Goal: Task Accomplishment & Management: Complete application form

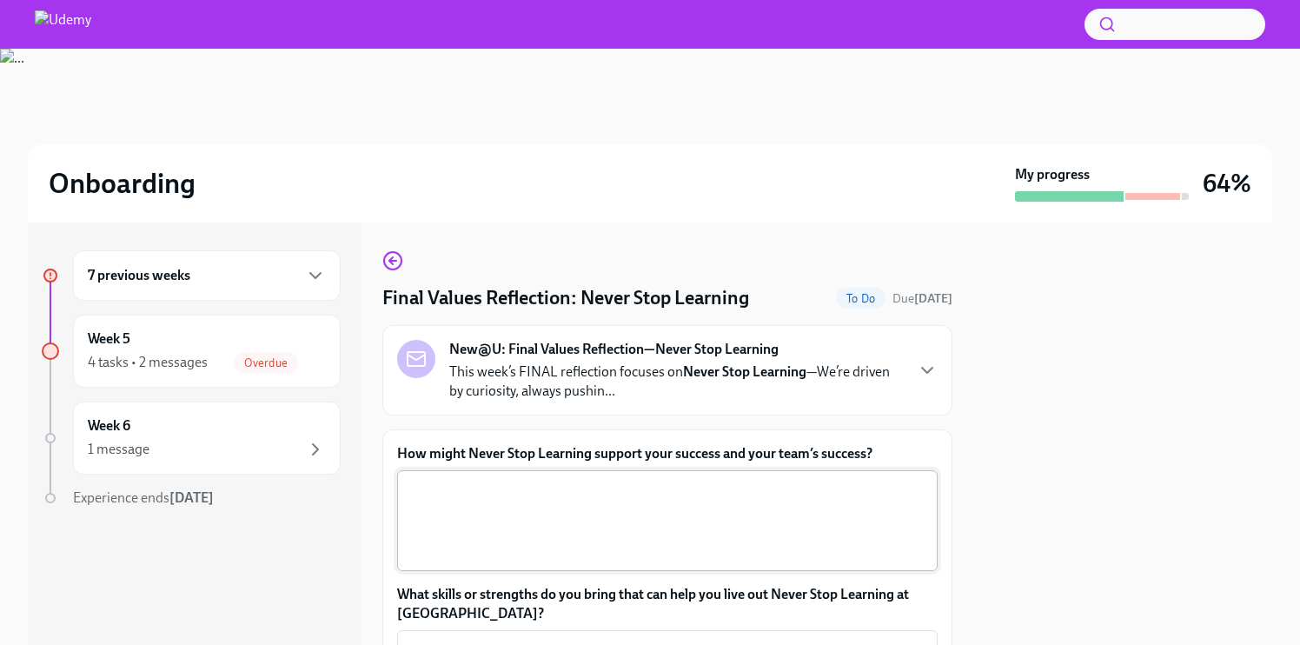
click at [829, 524] on textarea "How might Never Stop Learning support your success and your team’s success?" at bounding box center [666, 520] width 519 height 83
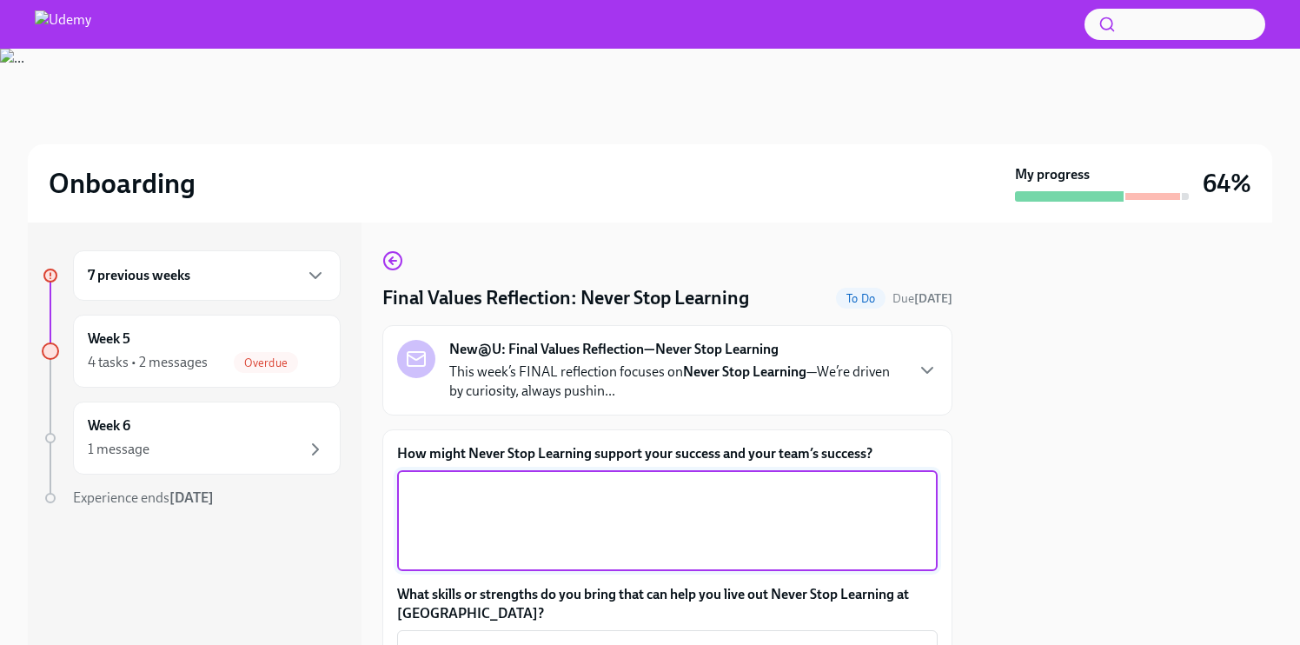
paste textarea "Never Stop Learning drives success by: Personal: Keeps you adaptable, relevant,…"
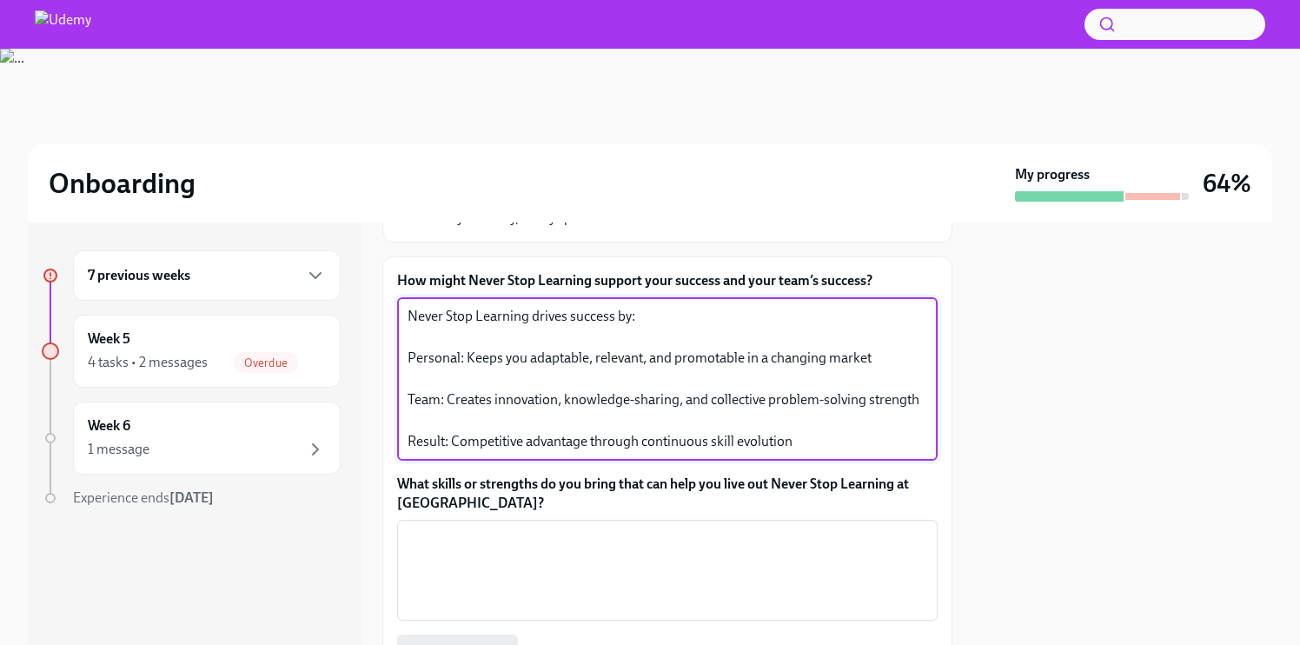
scroll to position [320, 0]
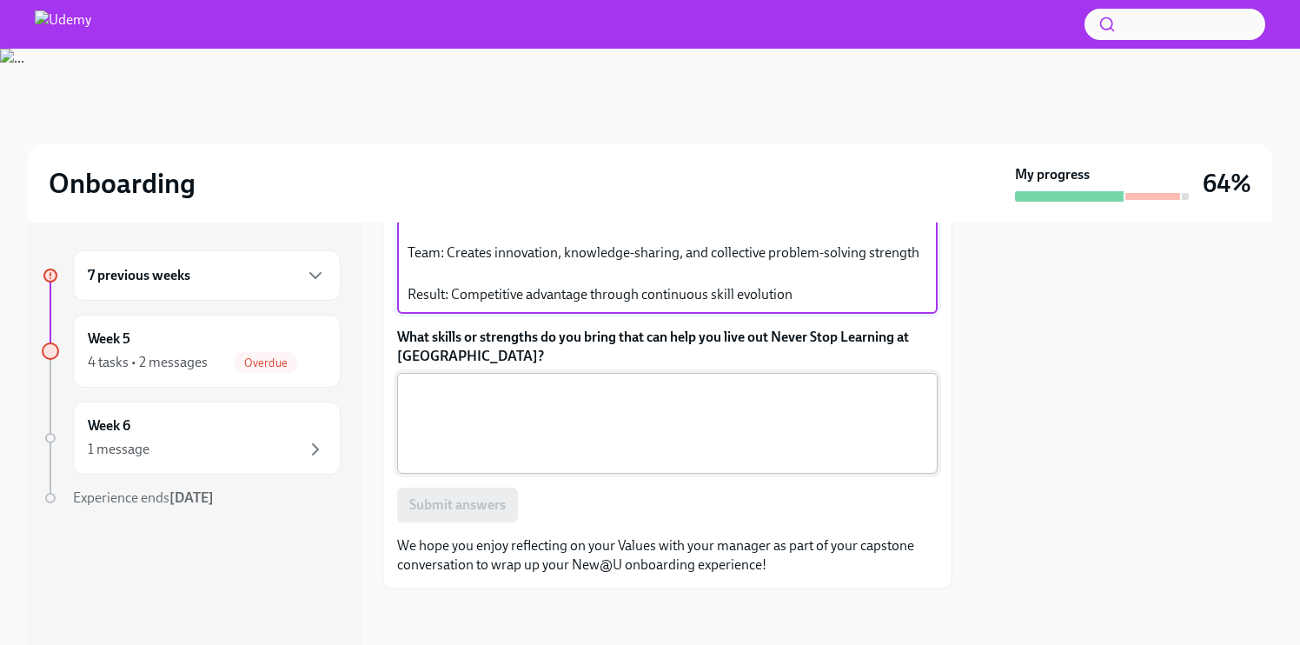
type textarea "Never Stop Learning drives success by: Personal: Keeps you adaptable, relevant,…"
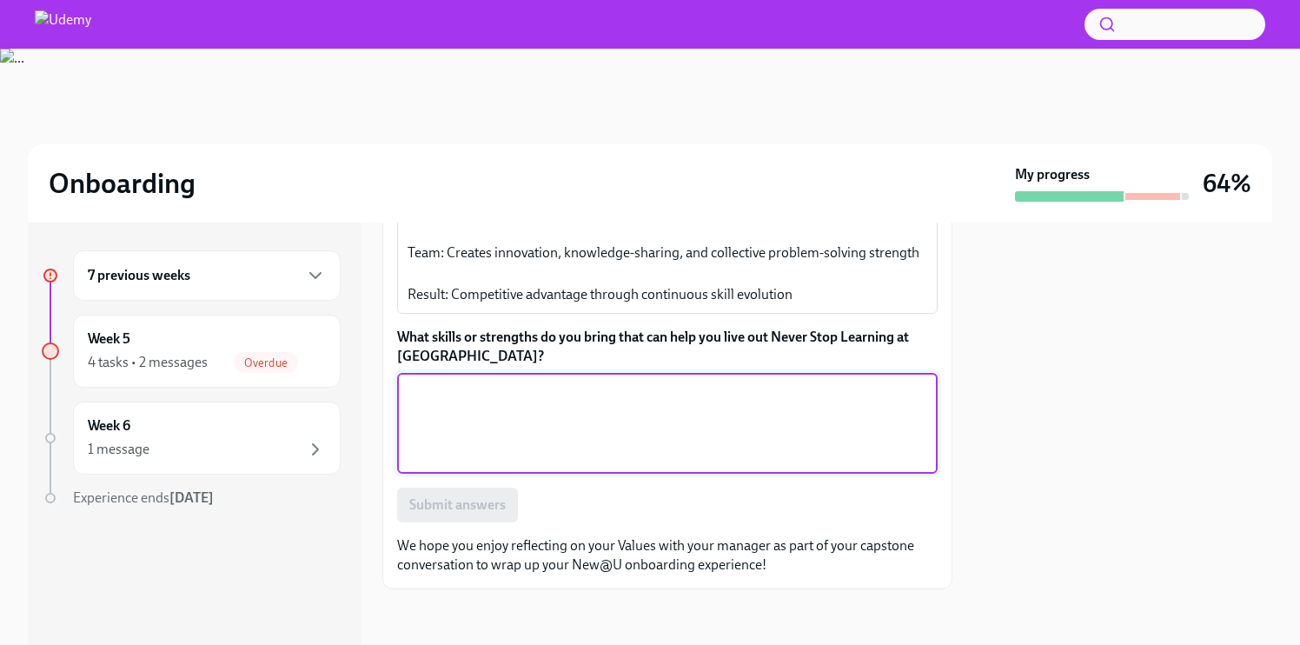
click at [720, 428] on textarea "What skills or strengths do you bring that can help you live out Never Stop Lea…" at bounding box center [666, 422] width 519 height 83
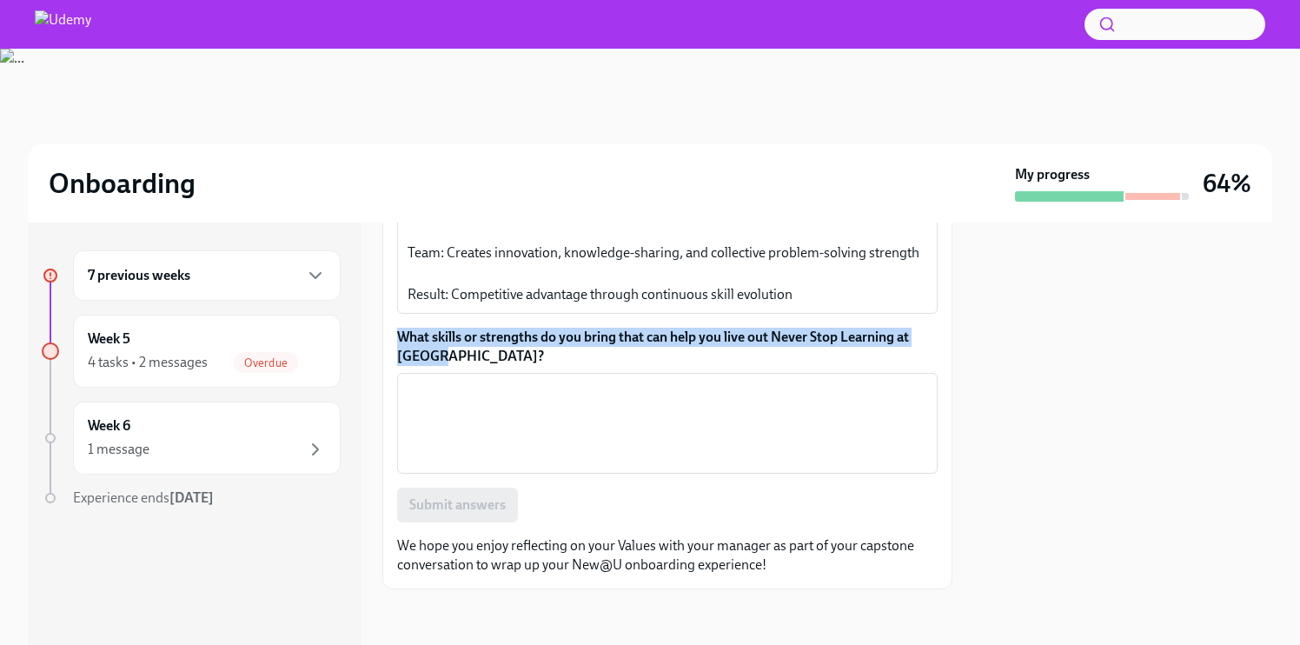
drag, startPoint x: 453, startPoint y: 354, endPoint x: 380, endPoint y: 341, distance: 74.1
click at [380, 341] on div "7 previous weeks Week 5 4 tasks • 2 messages Overdue Week 6 1 message Experienc…" at bounding box center [650, 433] width 1244 height 422
copy label "What skills or strengths do you bring that can help you live out Never Stop Lea…"
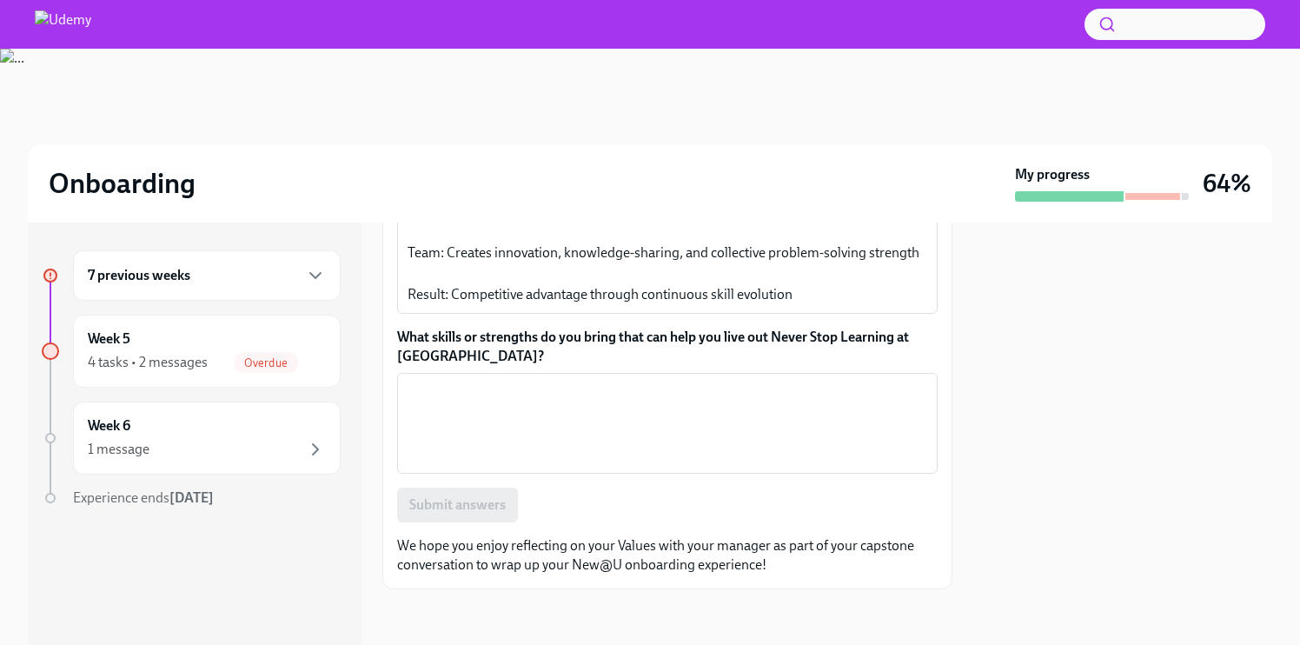
click at [580, 369] on div "What skills or strengths do you bring that can help you live out Never Stop Lea…" at bounding box center [667, 400] width 540 height 146
click at [563, 403] on textarea "What skills or strengths do you bring that can help you live out Never Stop Lea…" at bounding box center [666, 422] width 519 height 83
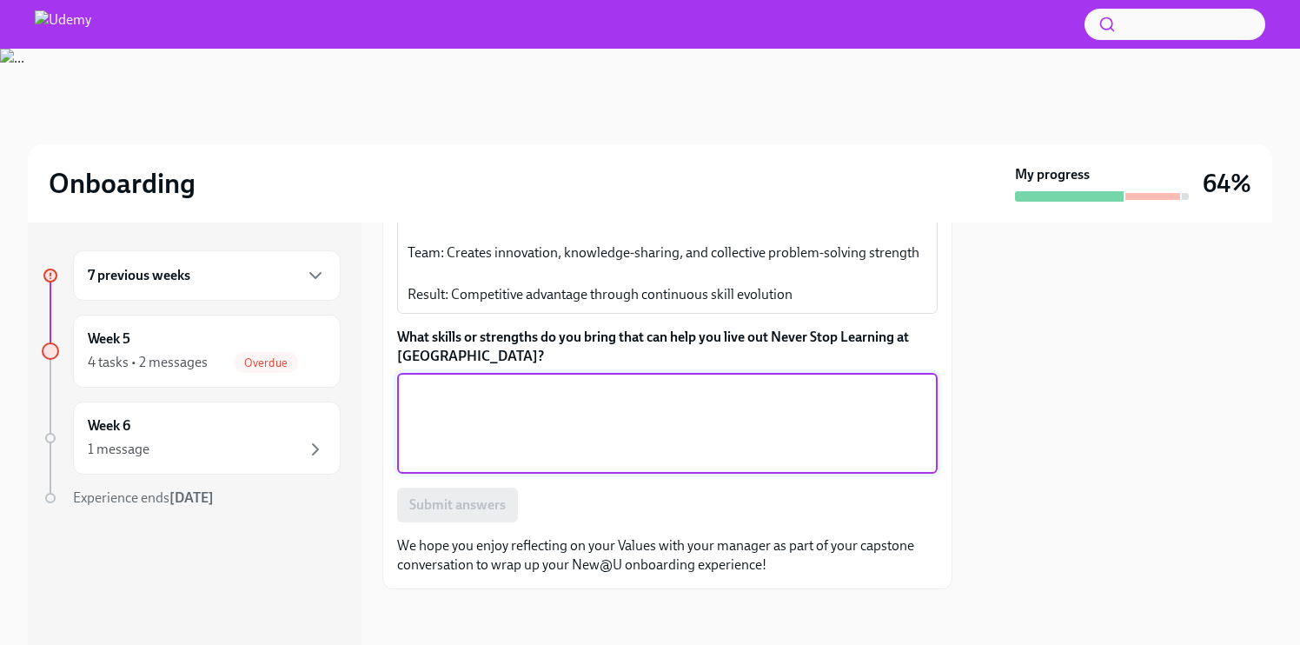
paste textarea "ey Strengths: • Active listening - Understand diverse learning needs and challe…"
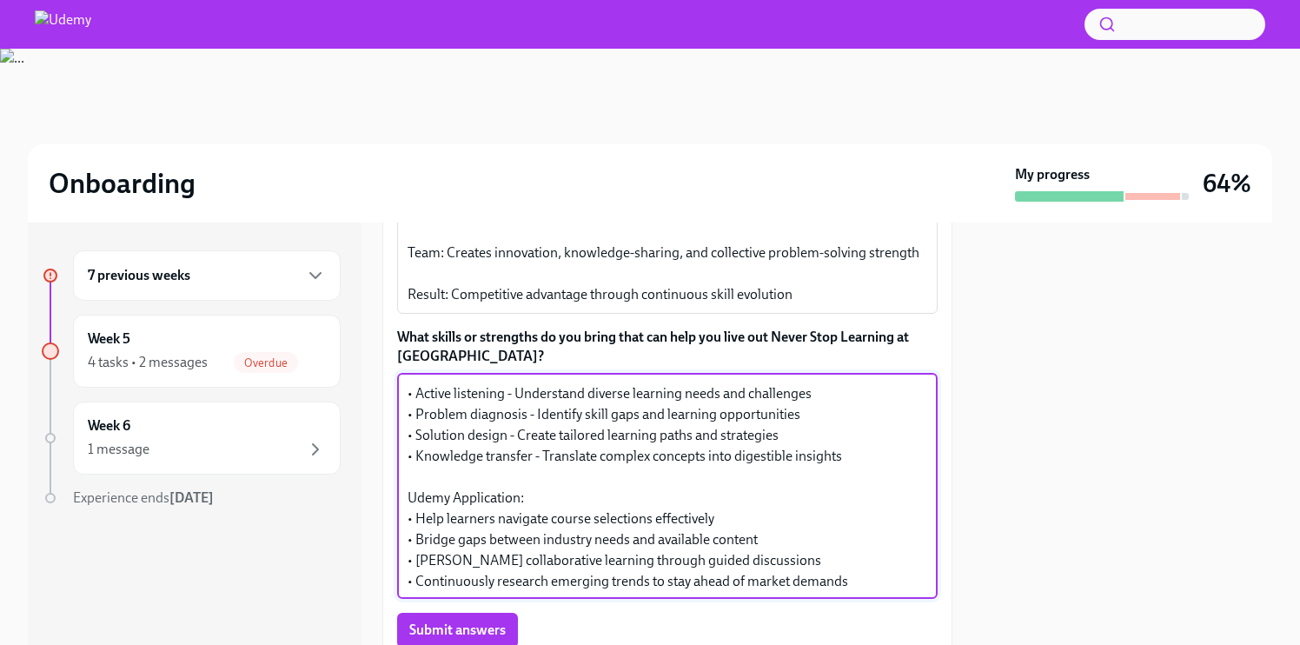
scroll to position [21, 0]
type textarea "ey Strengths: • Active listening - Understand diverse learning needs and challe…"
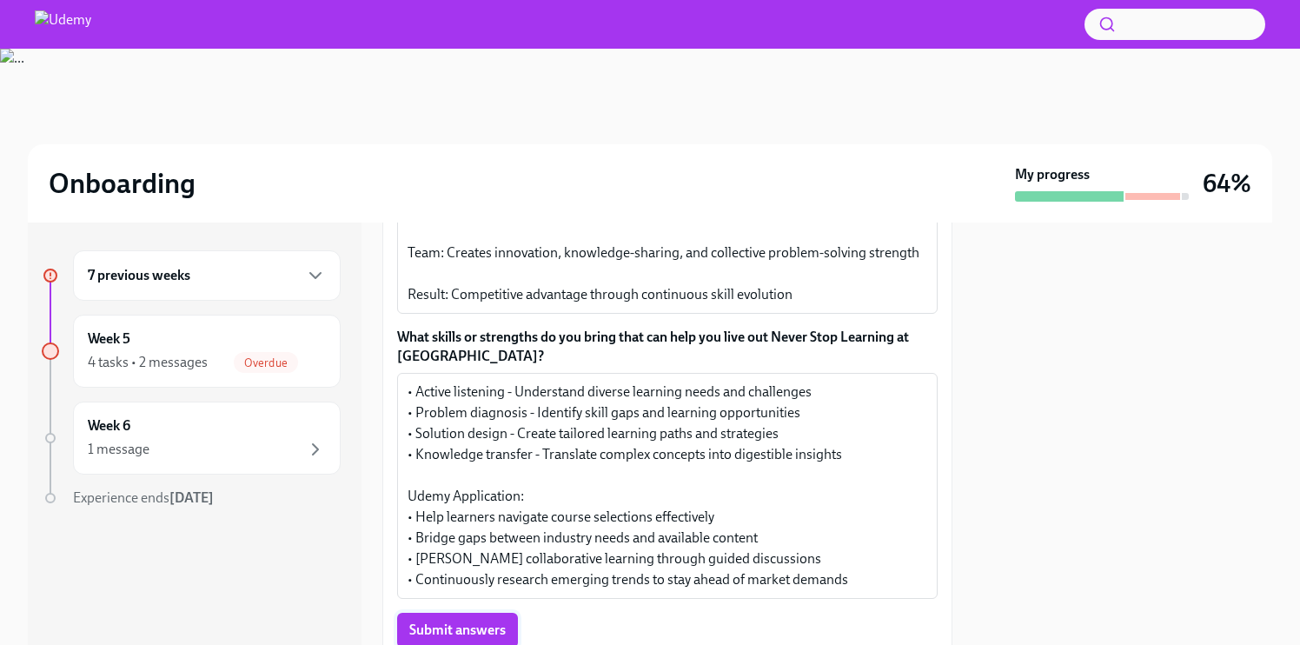
click at [487, 629] on span "Submit answers" at bounding box center [457, 629] width 96 height 17
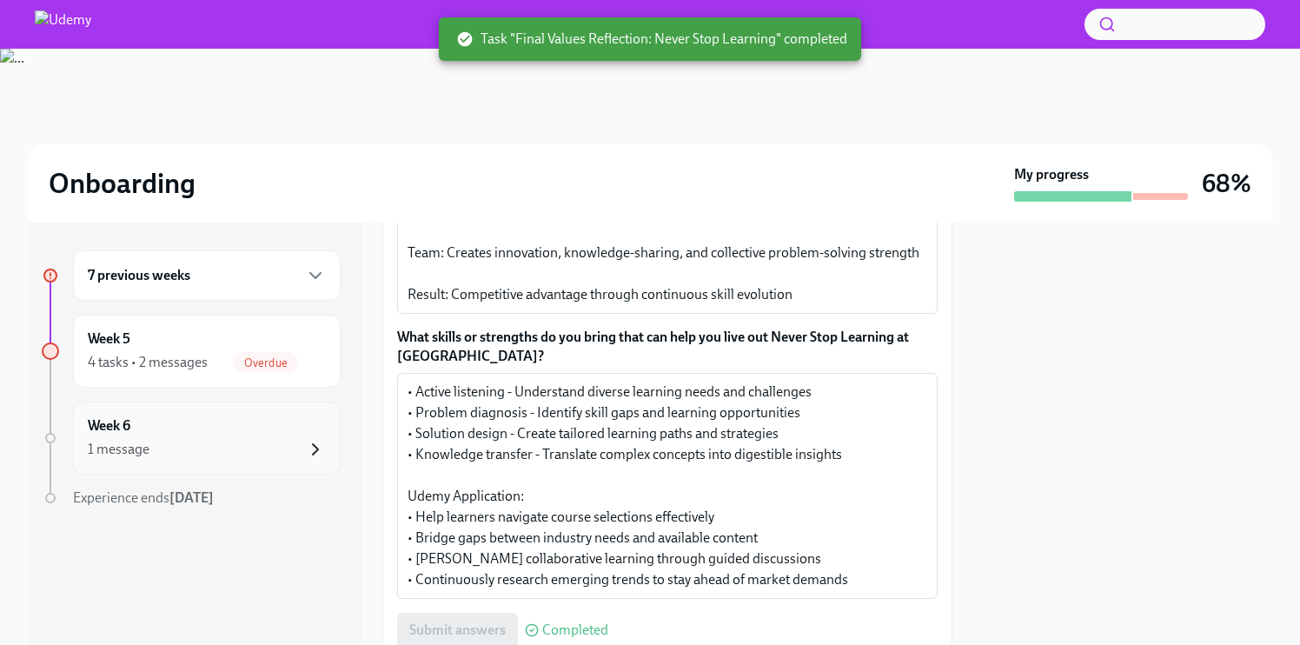
click at [314, 449] on icon "button" at bounding box center [315, 449] width 21 height 21
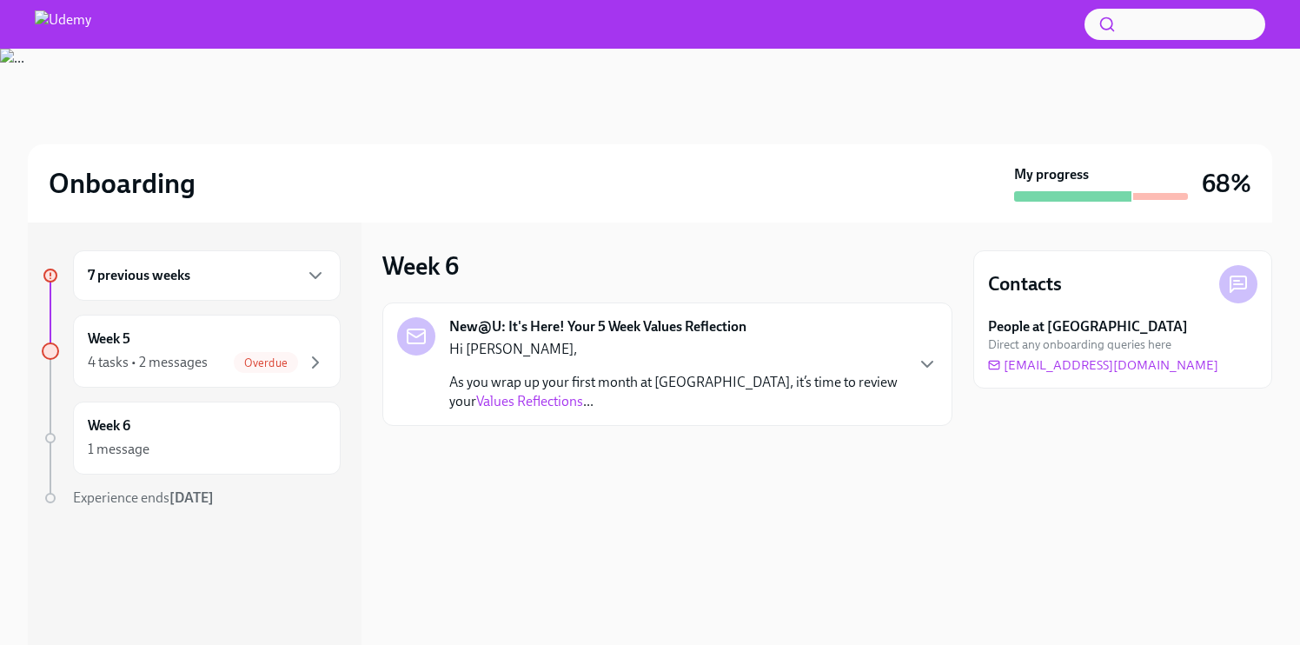
click at [504, 402] on link "Values Reflections" at bounding box center [529, 401] width 107 height 17
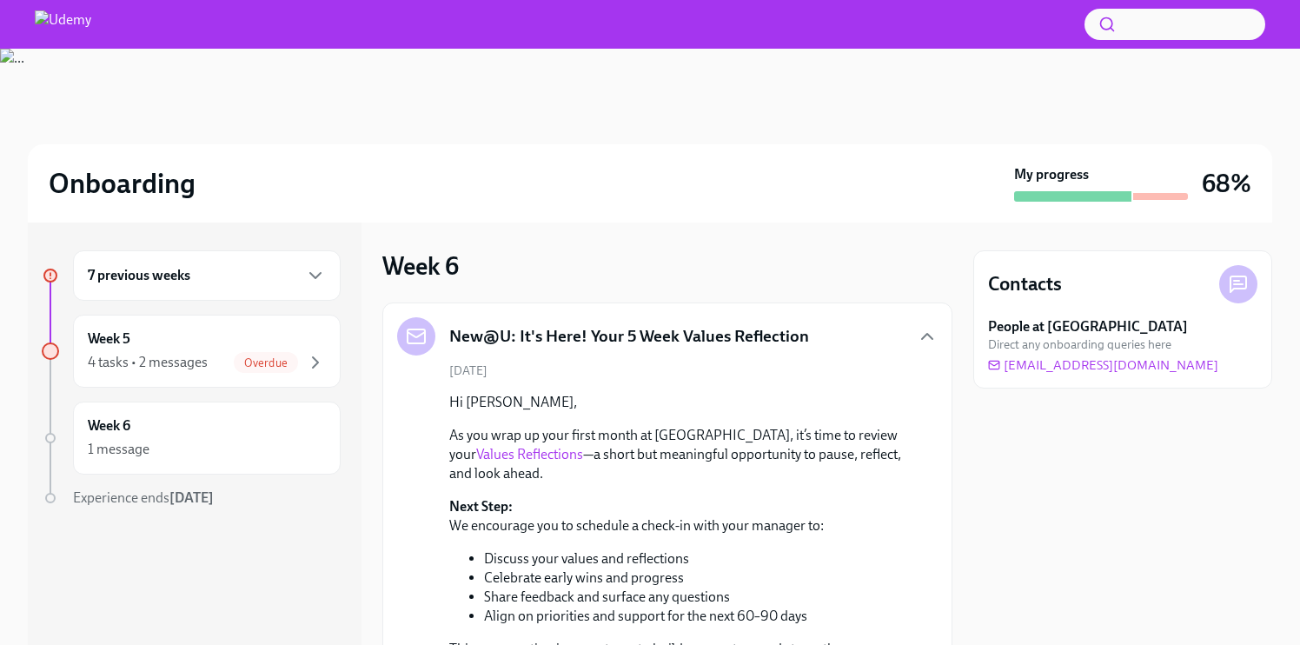
click at [1237, 169] on h3 "68%" at bounding box center [1226, 183] width 50 height 31
click at [84, 32] on img at bounding box center [63, 24] width 56 height 28
click at [101, 207] on div "Onboarding My progress 68%" at bounding box center [650, 183] width 1244 height 78
click at [626, 335] on h5 "New@U: It's Here! Your 5 Week Values Reflection" at bounding box center [629, 336] width 360 height 23
click at [197, 501] on strong "[DATE]" at bounding box center [191, 497] width 44 height 17
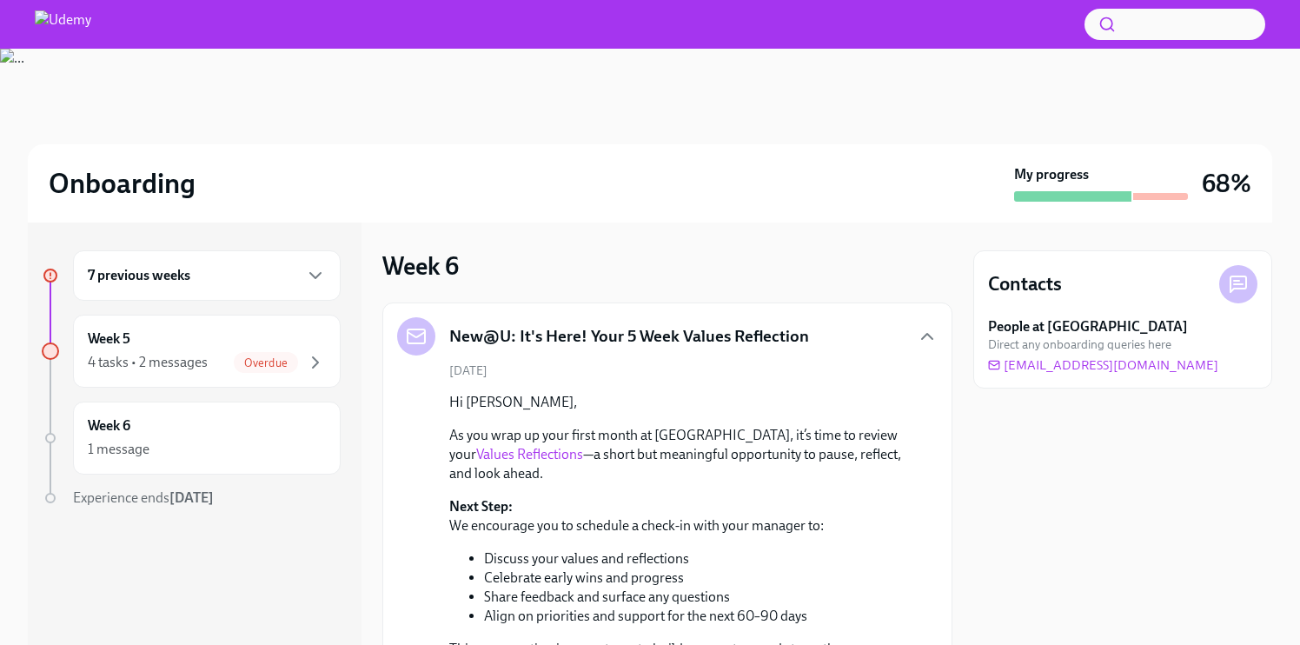
click at [54, 30] on img at bounding box center [63, 24] width 56 height 28
